Goal: Information Seeking & Learning: Compare options

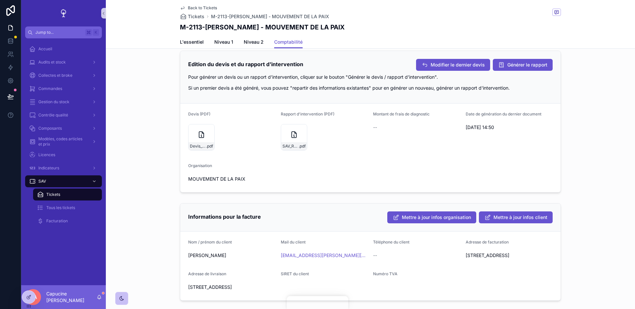
scroll to position [182, 0]
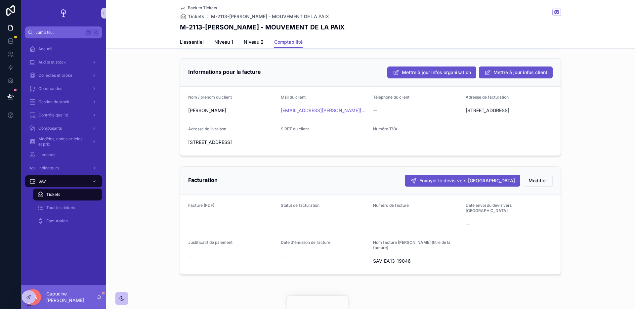
click at [198, 26] on h1 "M-2113-DENIS TAILLAUMARD - MOUVEMENT DE LA PAIX" at bounding box center [262, 26] width 165 height 9
copy h1 "2113"
click at [462, 10] on div "Back to Tickets Tickets M-2113-DENIS TAILLAUMARD - MOUVEMENT DE LA PAIX" at bounding box center [370, 12] width 381 height 15
click at [204, 23] on h1 "M-2113-DENIS TAILLAUMARD - MOUVEMENT DE LA PAIX" at bounding box center [262, 26] width 165 height 9
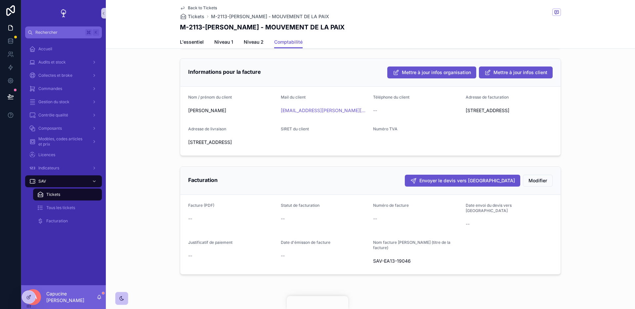
click at [204, 23] on h1 "M-2113-DENIS TAILLAUMARD - MOUVEMENT DE LA PAIX" at bounding box center [262, 26] width 165 height 9
click at [201, 24] on h1 "M-2113-DENIS TAILLAUMARD - MOUVEMENT DE LA PAIX" at bounding box center [262, 26] width 165 height 9
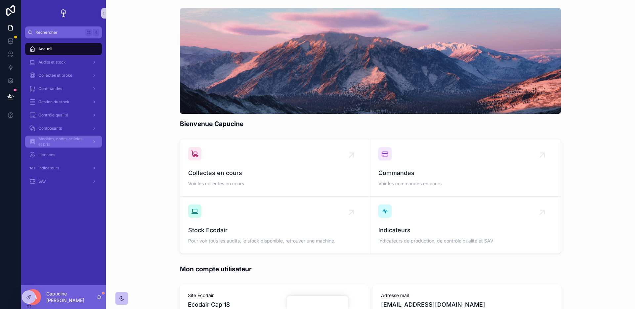
click at [82, 146] on span "Modèles, codes articles et prix" at bounding box center [62, 141] width 48 height 11
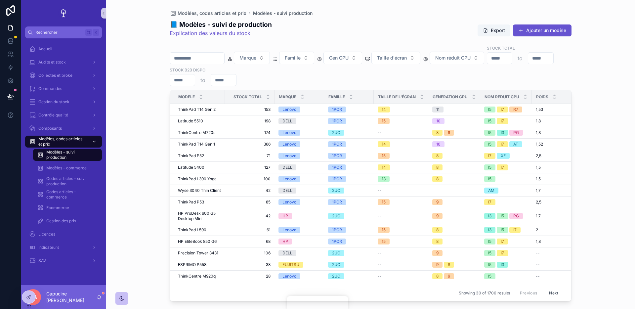
click at [150, 167] on div "Modèles, codes articles et prix Modèles - suivi production 📘 Modèles - suivi de…" at bounding box center [370, 154] width 529 height 309
click at [194, 122] on span "Latitude 5510" at bounding box center [190, 120] width 25 height 5
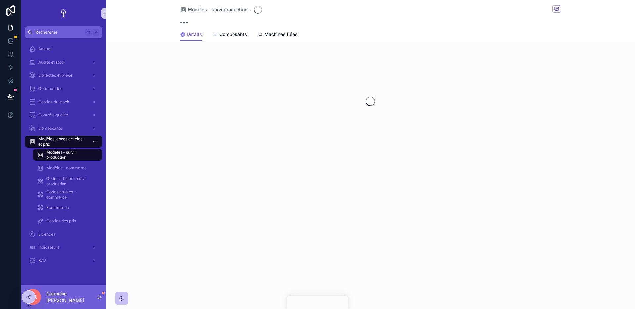
click at [333, 27] on div "Modèles - suivi production" at bounding box center [370, 14] width 381 height 28
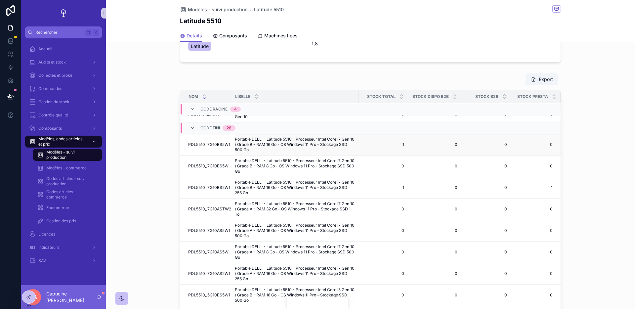
scroll to position [0, 54]
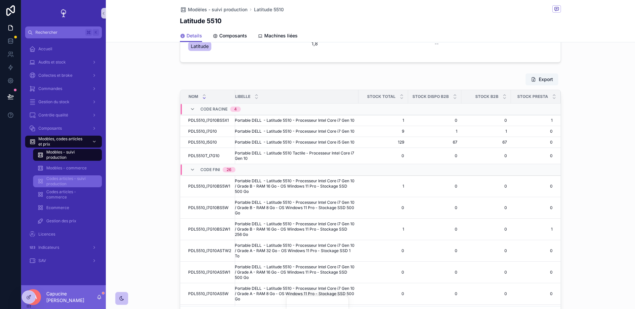
click at [84, 181] on span "Codes articles - suivi production" at bounding box center [70, 181] width 49 height 11
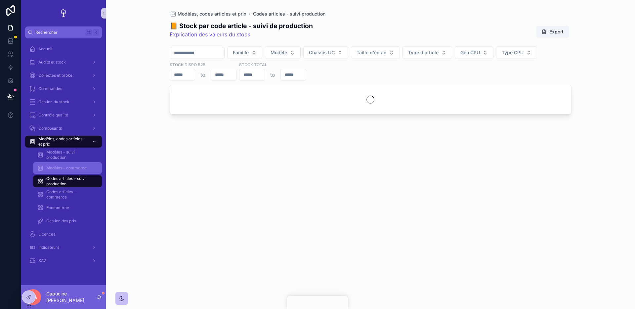
click at [65, 166] on span "Modèles - commerce" at bounding box center [66, 167] width 40 height 5
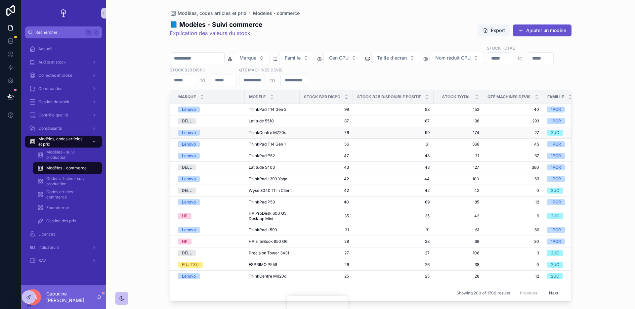
click at [211, 133] on div "Lenovo" at bounding box center [209, 133] width 63 height 6
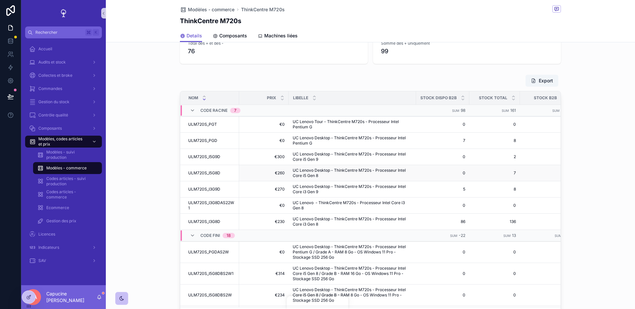
scroll to position [0, 59]
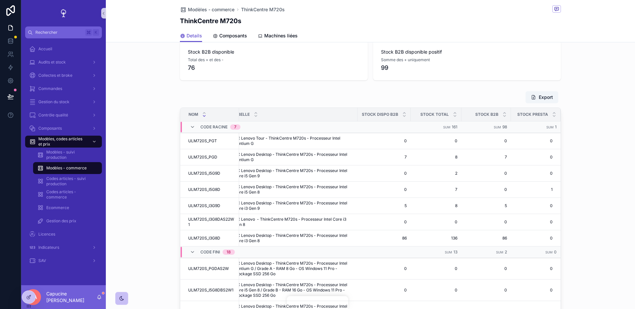
click at [617, 146] on div "Export Nom Prix Libelle Stock dispo B2B Stock total Stock B2B Stock presta Code…" at bounding box center [370, 215] width 529 height 254
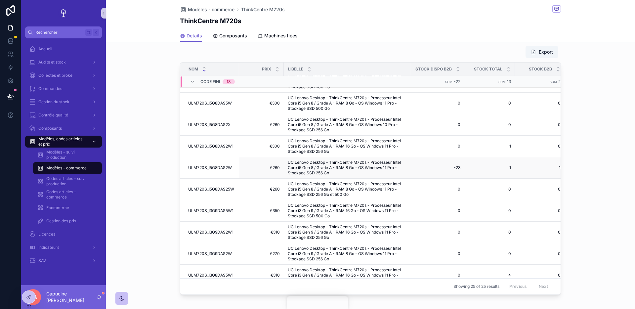
scroll to position [237, 0]
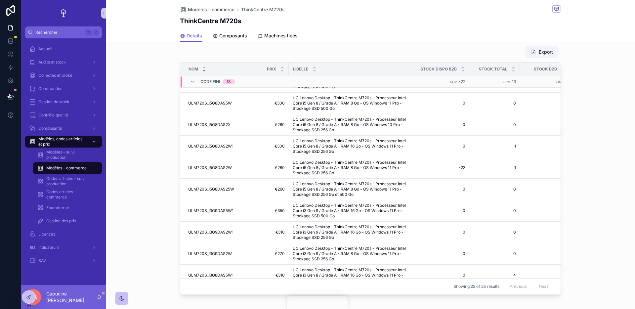
click at [175, 178] on div "Export Nom Prix Libelle Stock dispo B2B Stock total Stock B2B Stock presta Code…" at bounding box center [370, 170] width 529 height 254
drag, startPoint x: 164, startPoint y: 176, endPoint x: 163, endPoint y: 167, distance: 8.3
click at [163, 168] on div "Export Nom Prix Libelle Stock dispo B2B Stock total Stock B2B Stock presta Code…" at bounding box center [370, 170] width 529 height 254
click at [163, 167] on div "Export Nom Prix Libelle Stock dispo B2B Stock total Stock B2B Stock presta Code…" at bounding box center [370, 170] width 529 height 254
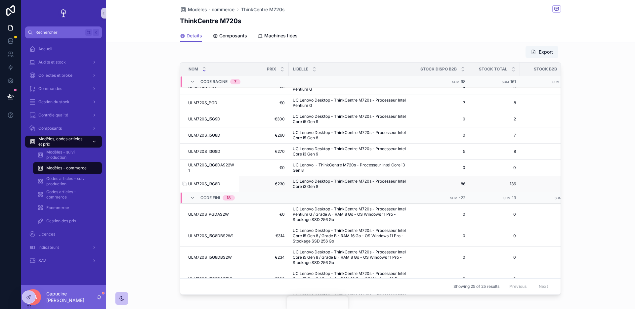
scroll to position [10, 0]
drag, startPoint x: 157, startPoint y: 171, endPoint x: 157, endPoint y: 185, distance: 13.2
click at [157, 185] on div "Export Nom Prix Libelle Stock dispo B2B Stock total Stock B2B Stock presta Code…" at bounding box center [370, 170] width 529 height 254
click at [157, 187] on div "Export Nom Prix Libelle Stock dispo B2B Stock total Stock B2B Stock presta Code…" at bounding box center [370, 170] width 529 height 254
click at [139, 165] on div "Export Nom Prix Libelle Stock dispo B2B Stock total Stock B2B Stock presta Code…" at bounding box center [370, 170] width 529 height 254
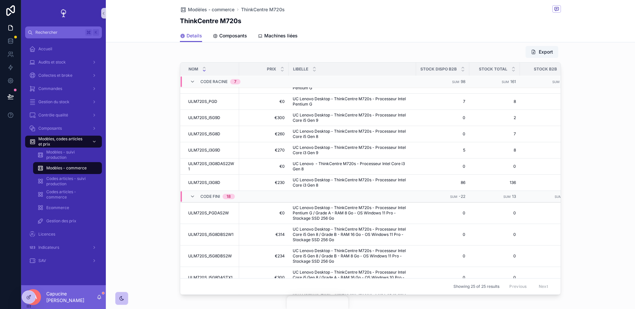
click at [139, 162] on div "Export Nom Prix Libelle Stock dispo B2B Stock total Stock B2B Stock presta Code…" at bounding box center [370, 170] width 529 height 254
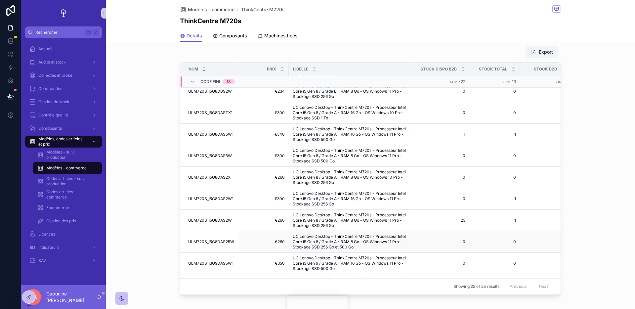
scroll to position [188, 0]
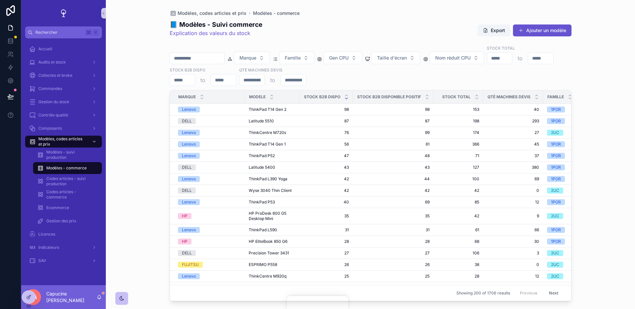
click at [155, 109] on div "Modèles, codes articles et prix Modèles - commerce 📘 Modèles - Suivi commerce E…" at bounding box center [370, 154] width 529 height 309
click at [187, 59] on input "scrollable content" at bounding box center [197, 58] width 54 height 9
paste input "**********"
type input "**********"
click at [142, 72] on div "**********" at bounding box center [370, 154] width 529 height 309
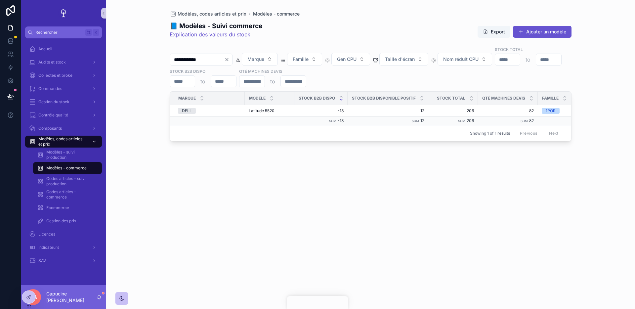
click at [167, 112] on div "**********" at bounding box center [370, 150] width 423 height 301
click at [220, 110] on div "DELL" at bounding box center [209, 111] width 63 height 6
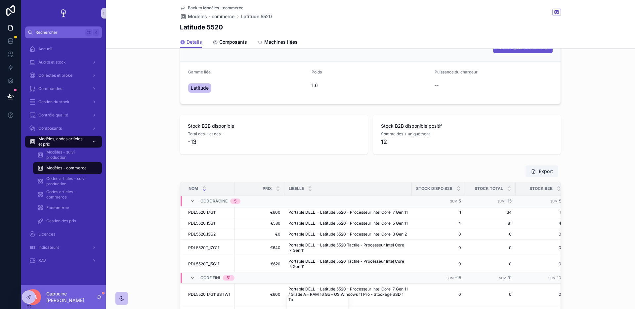
scroll to position [139, 0]
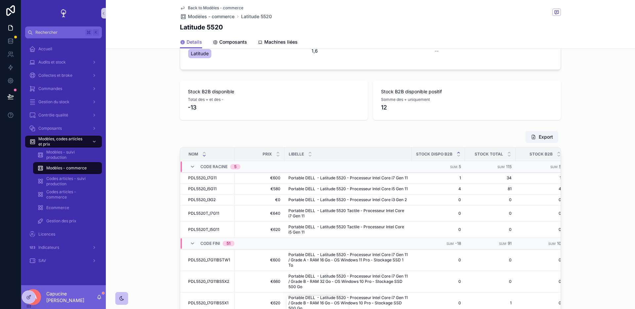
click at [457, 152] on icon "scrollable content" at bounding box center [458, 152] width 2 height 1
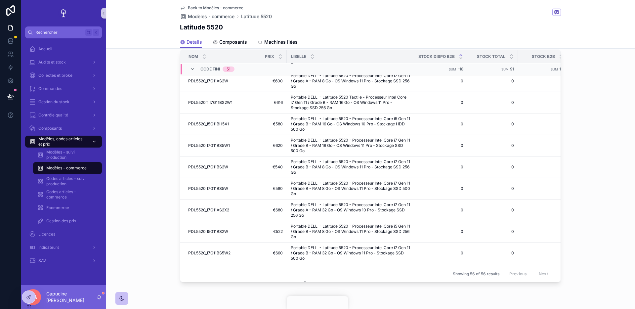
scroll to position [1008, 0]
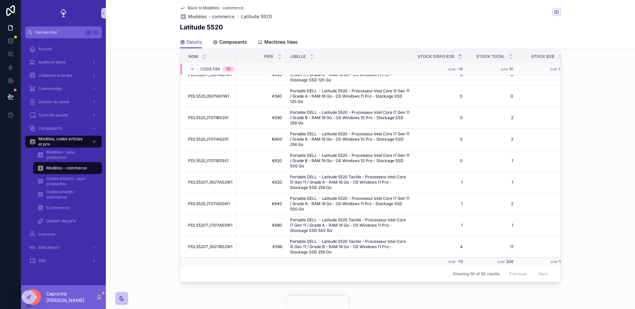
click at [170, 214] on div "Export Nom Prix Libelle Stock dispo B2B Stock total Stock B2B Stock presta Code…" at bounding box center [370, 157] width 529 height 254
click at [166, 222] on div "Export Nom Prix Libelle Stock dispo B2B Stock total Stock B2B Stock presta Code…" at bounding box center [370, 157] width 529 height 254
click at [166, 227] on div "Export Nom Prix Libelle Stock dispo B2B Stock total Stock B2B Stock presta Code…" at bounding box center [370, 157] width 529 height 254
click at [166, 224] on div "Export Nom Prix Libelle Stock dispo B2B Stock total Stock B2B Stock presta Code…" at bounding box center [370, 157] width 529 height 254
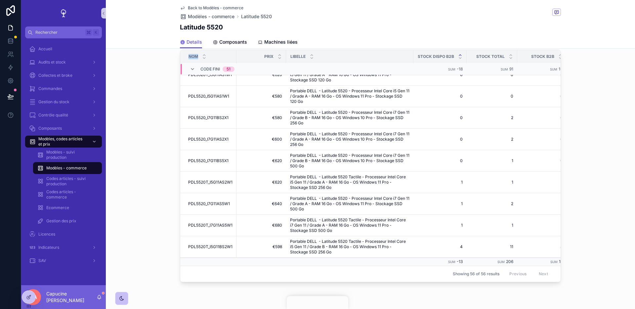
click at [165, 230] on div "Export Nom Prix Libelle Stock dispo B2B Stock total Stock B2B Stock presta Code…" at bounding box center [370, 157] width 529 height 254
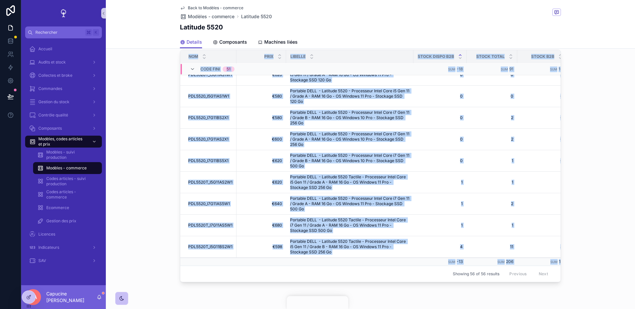
click at [165, 230] on div "Export Nom Prix Libelle Stock dispo B2B Stock total Stock B2B Stock presta Code…" at bounding box center [370, 157] width 529 height 254
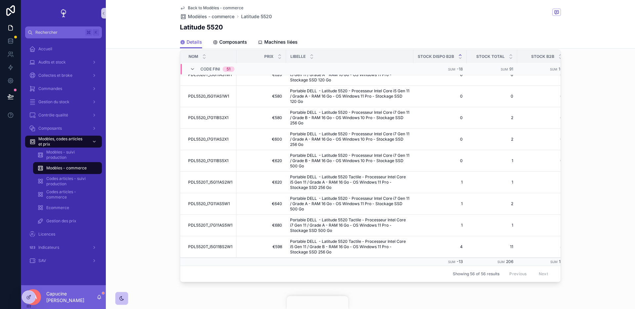
click at [165, 230] on div "Export Nom Prix Libelle Stock dispo B2B Stock total Stock B2B Stock presta Code…" at bounding box center [370, 157] width 529 height 254
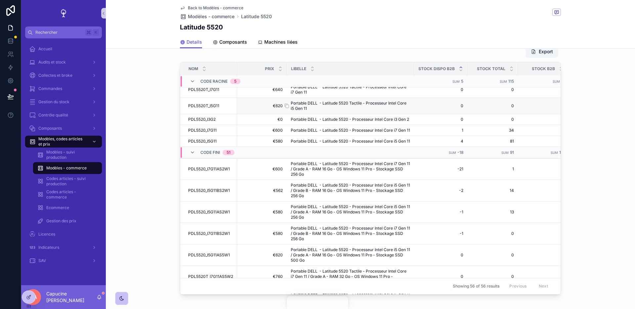
scroll to position [0, 0]
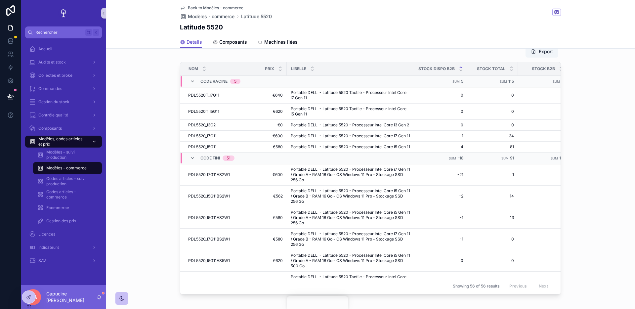
drag, startPoint x: 391, startPoint y: 60, endPoint x: 390, endPoint y: 50, distance: 10.0
click at [391, 52] on div "Export Nom Prix Libelle Stock dispo B2B Stock total Stock B2B Stock presta Code…" at bounding box center [370, 169] width 381 height 249
drag, startPoint x: 390, startPoint y: 50, endPoint x: 390, endPoint y: 39, distance: 10.9
click at [390, 42] on div "Back to Modèles - commerce Modèles - commerce Latitude 5520 Latitude 5520 Detai…" at bounding box center [370, 57] width 529 height 564
drag, startPoint x: 390, startPoint y: 39, endPoint x: 390, endPoint y: 34, distance: 5.0
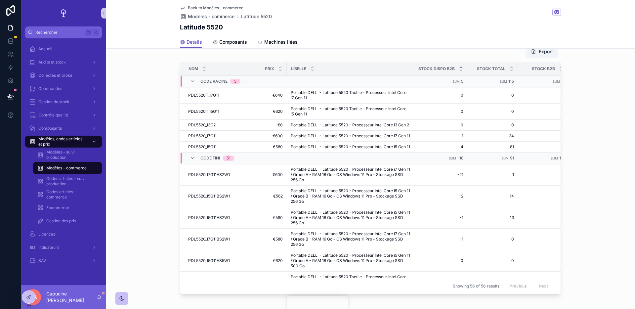
click at [390, 36] on div "Details Composants Machines liées" at bounding box center [370, 42] width 381 height 13
click at [390, 34] on div "Back to Modèles - commerce Modèles - commerce Latitude 5520 Latitude 5520" at bounding box center [370, 18] width 381 height 36
drag, startPoint x: 390, startPoint y: 48, endPoint x: 390, endPoint y: 24, distance: 23.5
click at [390, 26] on div "Back to Modèles - commerce Modèles - commerce Latitude 5520 Latitude 5520 Detai…" at bounding box center [370, 24] width 529 height 49
click at [390, 24] on div "Latitude 5520" at bounding box center [370, 26] width 381 height 9
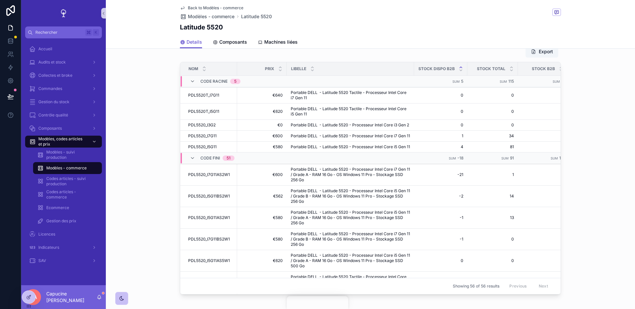
drag, startPoint x: 390, startPoint y: 24, endPoint x: 389, endPoint y: 20, distance: 4.6
click at [390, 21] on div "Back to Modèles - commerce Modèles - commerce Latitude 5520 Latitude 5520" at bounding box center [370, 18] width 381 height 36
click at [389, 32] on div "Back to Modèles - commerce Modèles - commerce Latitude 5520 Latitude 5520" at bounding box center [370, 18] width 381 height 36
click at [130, 186] on div "Export Nom Prix Libelle Stock dispo B2B Stock total Stock B2B Stock presta Code…" at bounding box center [370, 170] width 529 height 254
click at [81, 183] on span "Codes articles - suivi production" at bounding box center [70, 181] width 49 height 11
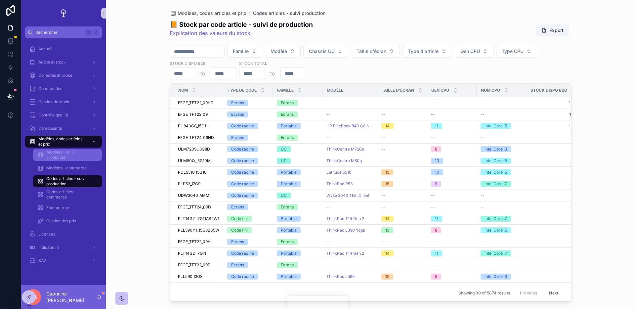
click at [79, 160] on link "Modèles - suivi production" at bounding box center [67, 155] width 69 height 12
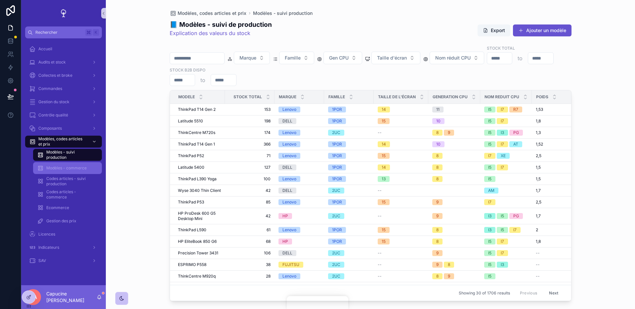
click at [79, 169] on span "Modèles - commerce" at bounding box center [66, 167] width 40 height 5
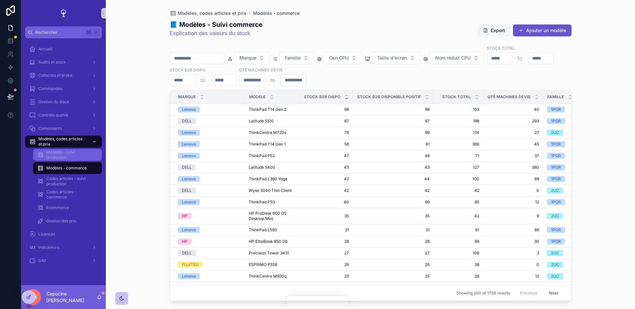
click at [78, 158] on span "Modèles - suivi production" at bounding box center [70, 155] width 49 height 11
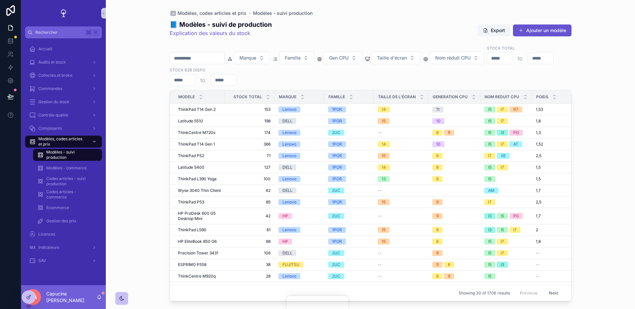
click at [126, 154] on div "Modèles, codes articles et prix Modèles - suivi production 📘 Modèles - suivi de…" at bounding box center [370, 154] width 529 height 309
click at [91, 173] on div "Modèles - commerce" at bounding box center [67, 168] width 61 height 11
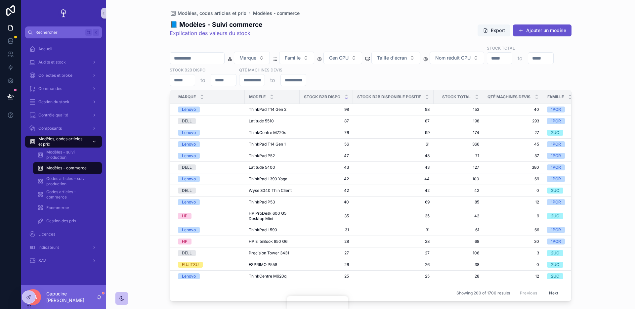
click at [113, 163] on div "Modèles, codes articles et prix Modèles - commerce 📘 Modèles - Suivi commerce E…" at bounding box center [370, 154] width 529 height 309
click at [408, 75] on div "Marque Famille Gen CPU Taille d'écran Nom réduit CPU Stock total to Stock B2B d…" at bounding box center [371, 65] width 402 height 41
click at [331, 137] on td "76 76" at bounding box center [326, 133] width 53 height 12
click at [200, 143] on div "Lenovo" at bounding box center [209, 144] width 63 height 6
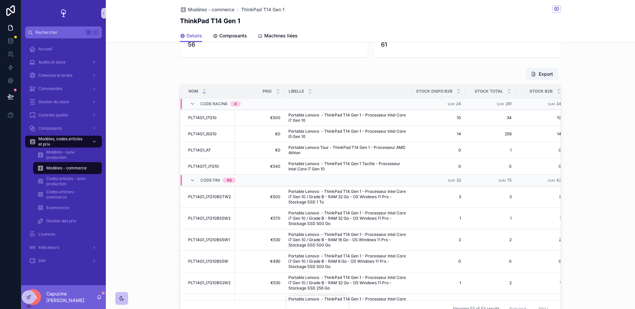
click at [350, 30] on div "Details Composants Machines liées" at bounding box center [370, 35] width 381 height 13
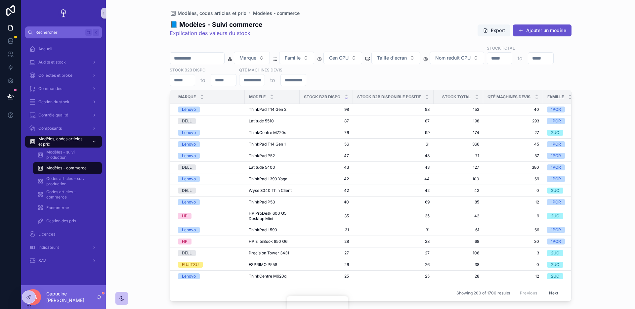
click at [159, 125] on div "Modèles, codes articles et prix Modèles - commerce 📘 Modèles - Suivi commerce E…" at bounding box center [370, 150] width 423 height 301
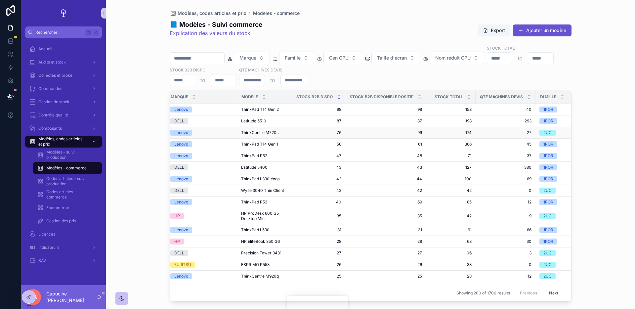
scroll to position [0, 9]
click at [126, 187] on div "Modèles, codes articles et prix Modèles - commerce 📘 Modèles - Suivi commerce E…" at bounding box center [370, 154] width 529 height 309
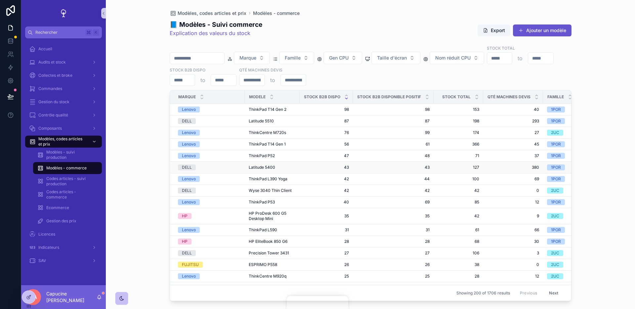
scroll to position [0, 3]
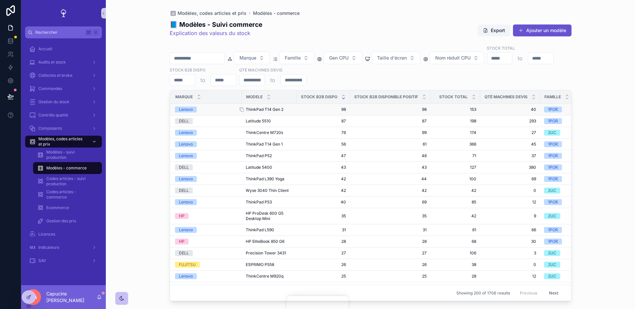
click at [291, 107] on div "ThinkPad T14 Gen 2 ThinkPad T14 Gen 2" at bounding box center [269, 109] width 47 height 5
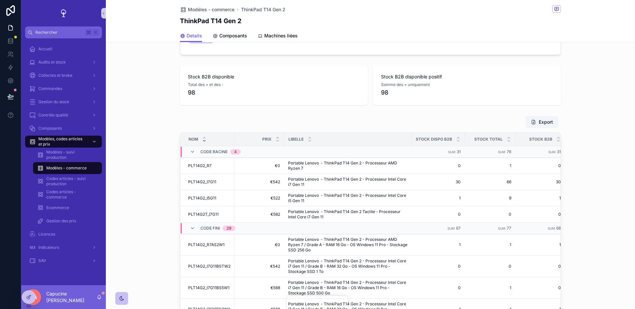
scroll to position [198, 0]
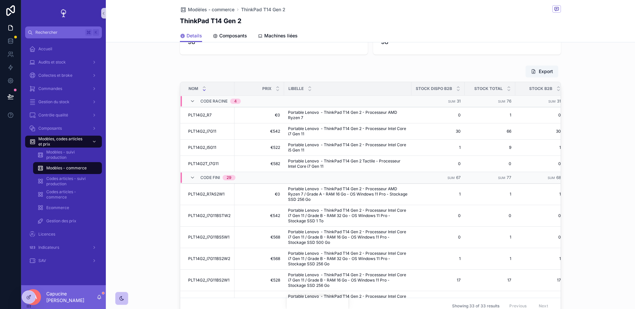
click at [335, 75] on div "Export" at bounding box center [370, 71] width 381 height 13
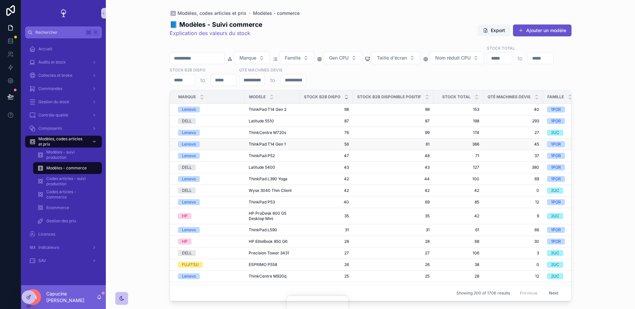
click at [200, 146] on div "Lenovo" at bounding box center [209, 144] width 63 height 6
click at [369, 107] on span "98" at bounding box center [393, 109] width 73 height 5
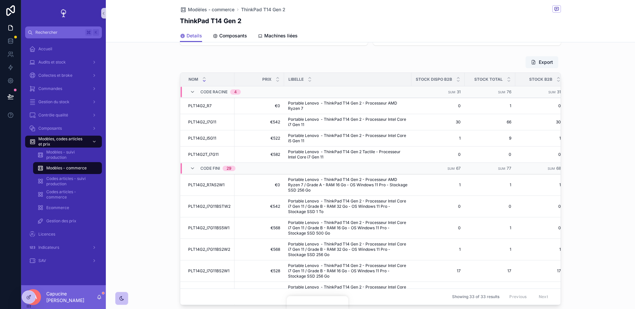
click at [364, 67] on div "Export" at bounding box center [370, 62] width 381 height 13
click at [84, 166] on span "Modèles - commerce" at bounding box center [66, 167] width 40 height 5
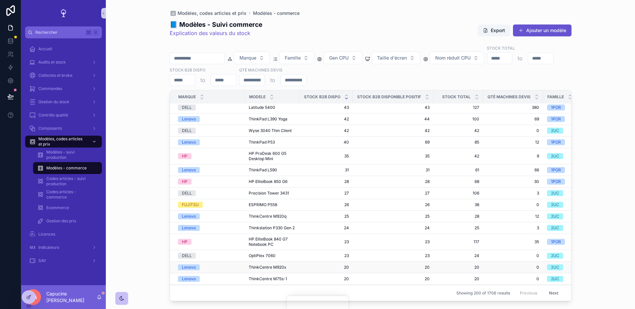
scroll to position [118, 0]
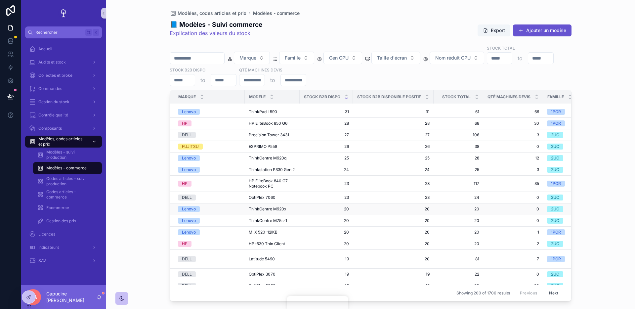
click at [320, 205] on td "20 20" at bounding box center [326, 209] width 53 height 12
click at [320, 209] on span "20" at bounding box center [326, 208] width 45 height 5
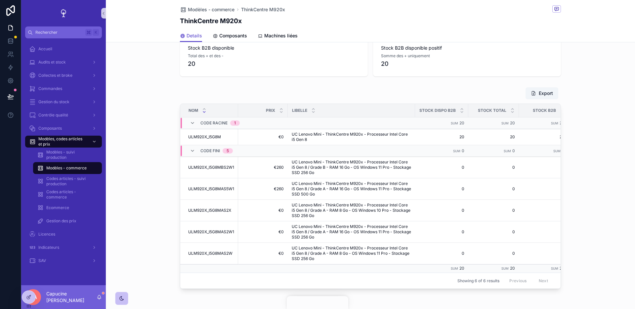
scroll to position [199, 0]
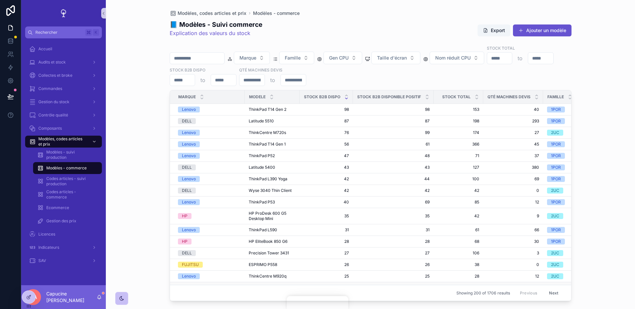
scroll to position [87, 0]
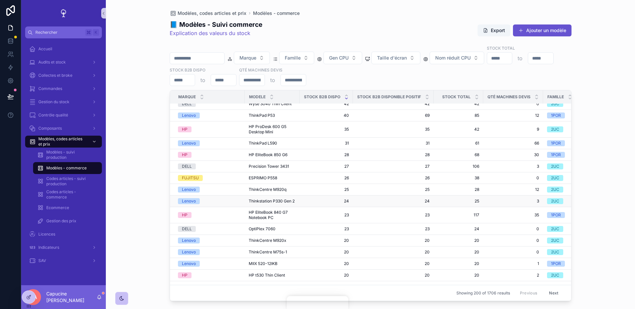
click at [318, 204] on td "24 24" at bounding box center [326, 202] width 53 height 12
click at [304, 203] on span "24" at bounding box center [326, 200] width 45 height 5
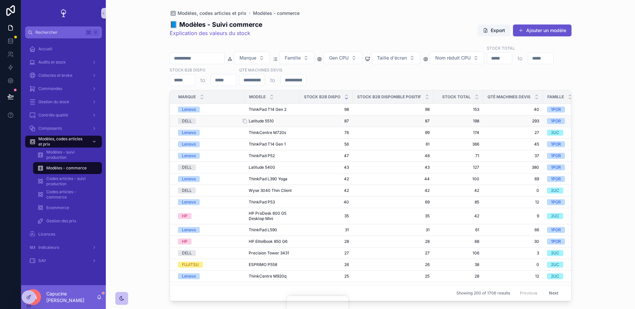
click at [261, 119] on span "Latitude 5510" at bounding box center [261, 120] width 25 height 5
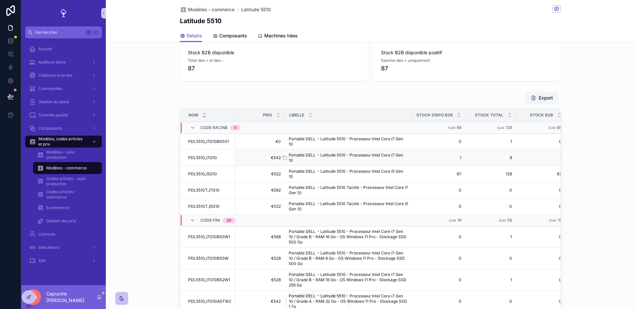
scroll to position [80, 0]
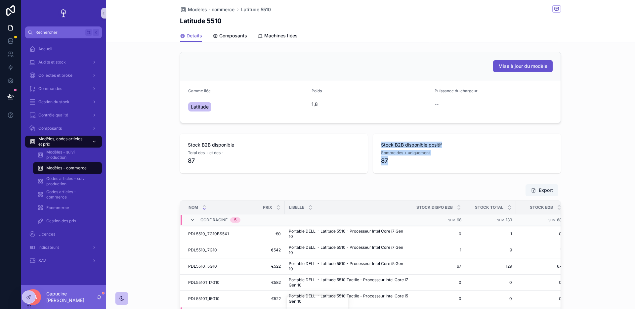
drag, startPoint x: 413, startPoint y: 160, endPoint x: 386, endPoint y: 134, distance: 37.7
click at [386, 134] on div "Stock B2B disponible positif Somme des + uniquement 87" at bounding box center [467, 154] width 188 height 40
drag, startPoint x: 386, startPoint y: 134, endPoint x: 398, endPoint y: 169, distance: 37.2
click at [398, 169] on div "Stock B2B disponible positif Somme des + uniquement 87" at bounding box center [467, 154] width 188 height 40
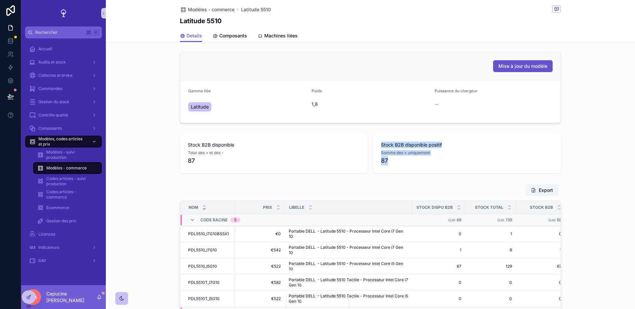
click at [398, 169] on div "Stock B2B disponible positif Somme des + uniquement 87" at bounding box center [467, 154] width 188 height 40
click at [357, 164] on span "87" at bounding box center [274, 160] width 172 height 9
click at [85, 155] on span "Modèles - suivi production" at bounding box center [70, 155] width 49 height 11
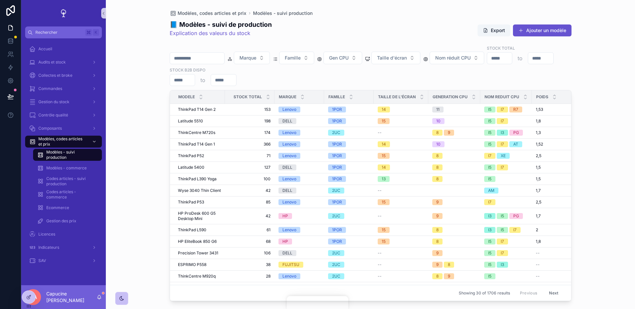
click at [124, 149] on div "Modèles, codes articles et prix Modèles - suivi production 📘 Modèles - suivi de…" at bounding box center [370, 154] width 529 height 309
click at [128, 152] on div "Modèles, codes articles et prix Modèles - suivi production 📘 Modèles - suivi de…" at bounding box center [370, 154] width 529 height 309
click at [132, 128] on div "Modèles, codes articles et prix Modèles - suivi production 📘 Modèles - suivi de…" at bounding box center [370, 154] width 529 height 309
click at [78, 174] on div "Modèles - commerce" at bounding box center [67, 167] width 77 height 13
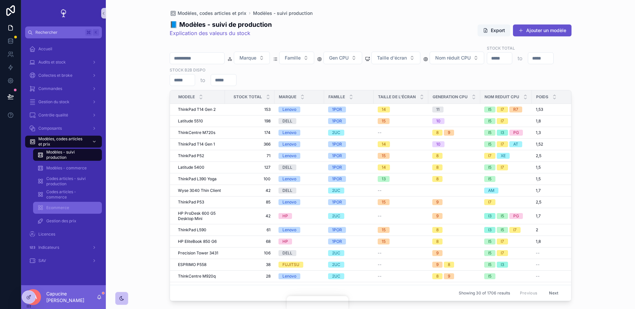
click at [78, 203] on div "Ecommerce" at bounding box center [67, 207] width 61 height 11
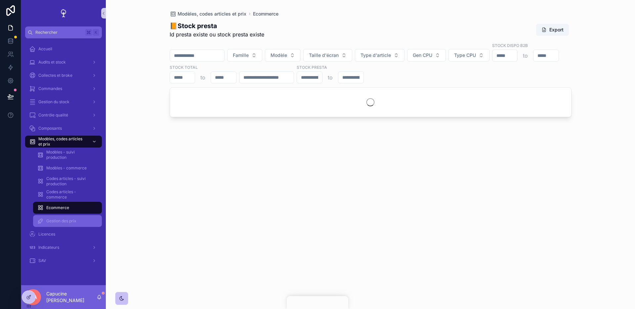
click at [77, 218] on div "Gestion des prix" at bounding box center [67, 221] width 61 height 11
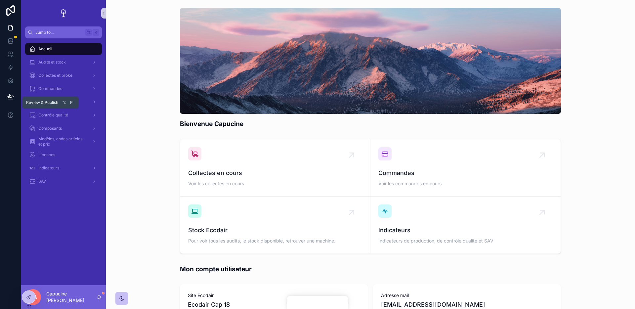
click at [11, 97] on icon at bounding box center [11, 96] width 6 height 3
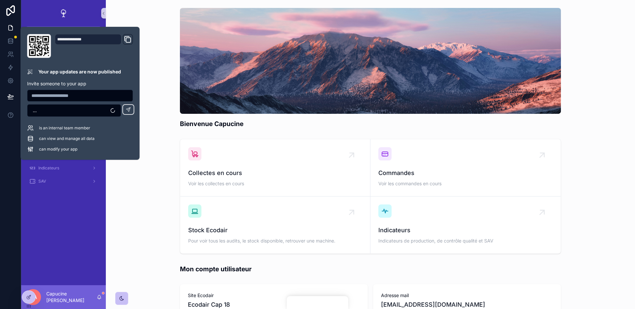
click at [128, 63] on div "**********" at bounding box center [79, 93] width 111 height 118
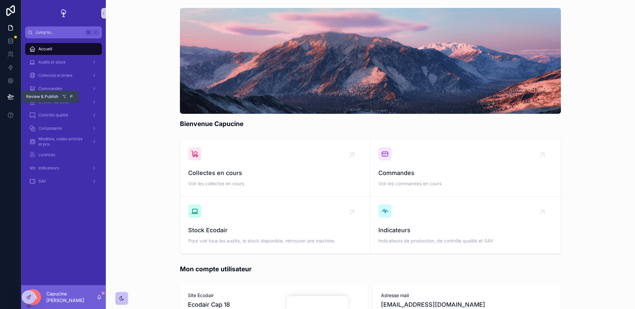
click at [13, 99] on icon at bounding box center [10, 99] width 5 height 0
click at [15, 99] on button at bounding box center [10, 96] width 15 height 19
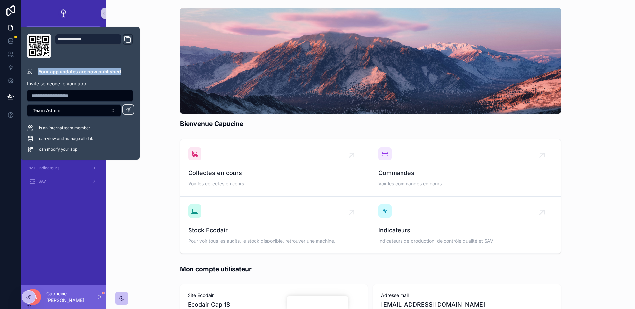
drag, startPoint x: 137, startPoint y: 73, endPoint x: 129, endPoint y: 57, distance: 18.6
click at [130, 59] on div "**********" at bounding box center [80, 93] width 119 height 133
click at [139, 75] on div "**********" at bounding box center [80, 93] width 119 height 133
click at [157, 107] on div "Bienvenue Capucine" at bounding box center [370, 68] width 519 height 126
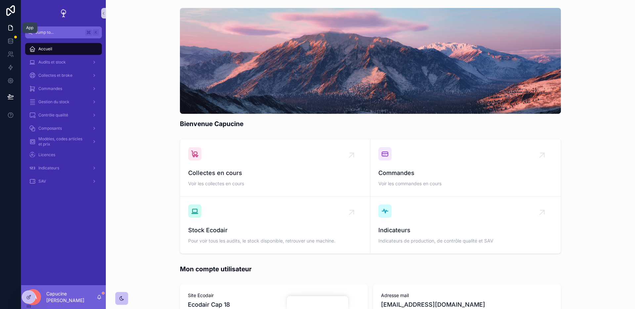
click at [8, 29] on icon at bounding box center [10, 27] width 7 height 7
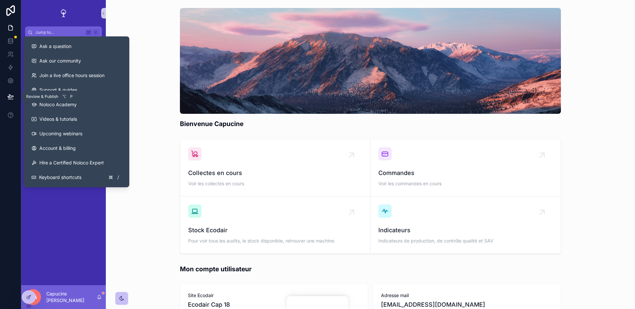
click at [9, 102] on button at bounding box center [10, 96] width 15 height 19
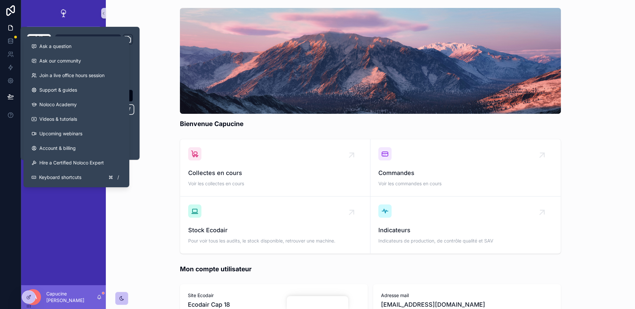
click at [4, 135] on div at bounding box center [10, 154] width 21 height 309
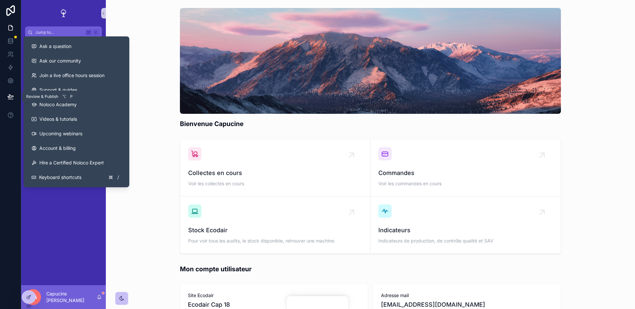
click at [7, 101] on button at bounding box center [10, 96] width 15 height 19
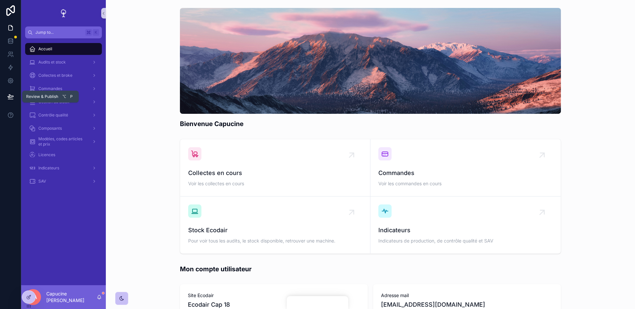
click at [15, 93] on button at bounding box center [10, 96] width 15 height 19
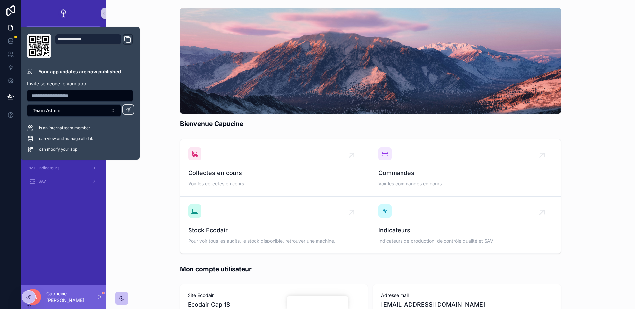
click at [95, 49] on div "**********" at bounding box center [94, 46] width 78 height 24
click at [101, 112] on button "Team Admin" at bounding box center [74, 110] width 94 height 13
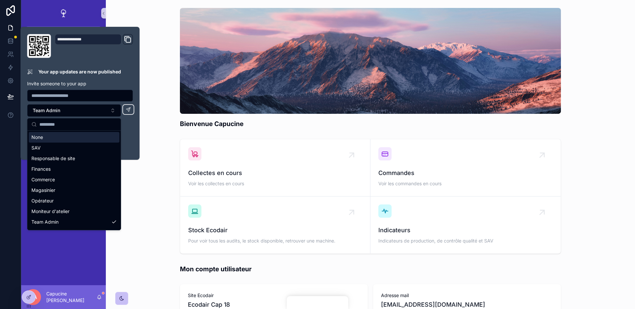
click at [137, 96] on div "**********" at bounding box center [80, 93] width 119 height 133
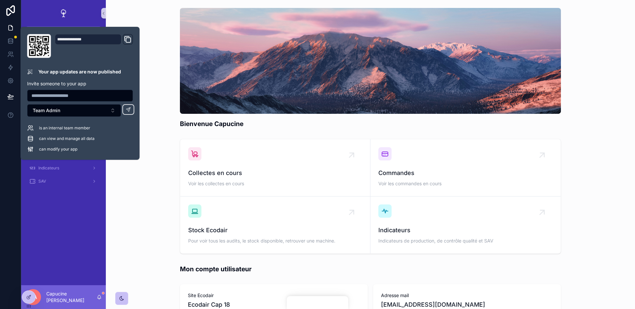
click at [109, 98] on input "text" at bounding box center [79, 95] width 105 height 9
click at [111, 89] on div at bounding box center [80, 94] width 106 height 15
drag, startPoint x: 110, startPoint y: 85, endPoint x: 110, endPoint y: 74, distance: 10.9
click at [110, 77] on div "**********" at bounding box center [79, 93] width 111 height 118
click at [110, 74] on p "Your app updates are now published" at bounding box center [79, 71] width 83 height 7
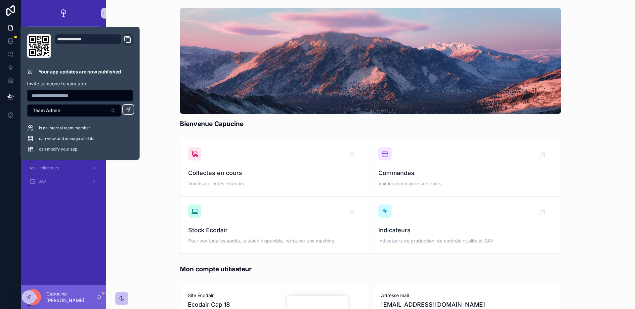
click at [157, 34] on div "Bienvenue Capucine" at bounding box center [370, 68] width 519 height 126
